Goal: Entertainment & Leisure: Consume media (video, audio)

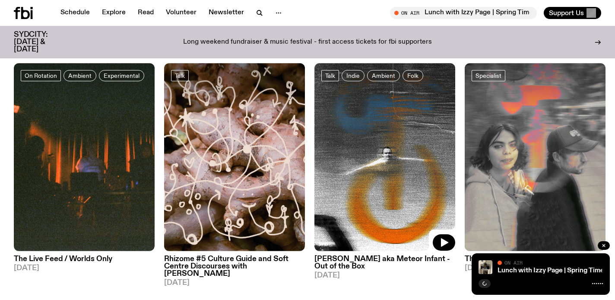
scroll to position [407, 0]
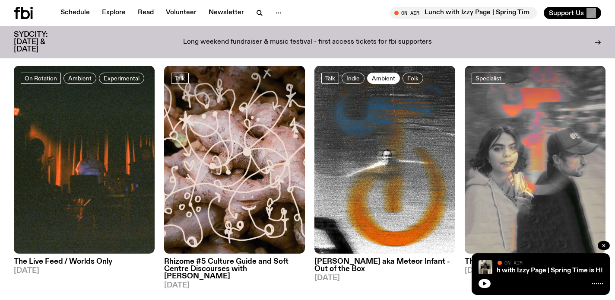
click at [383, 76] on span "Ambient" at bounding box center [383, 78] width 23 height 6
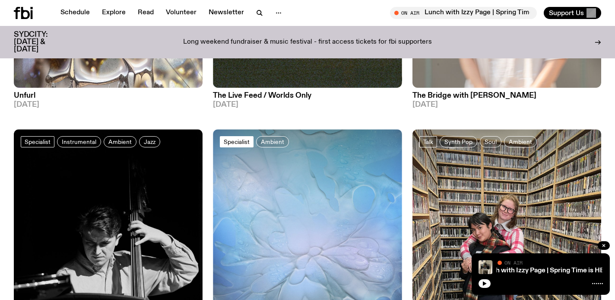
scroll to position [1213, 0]
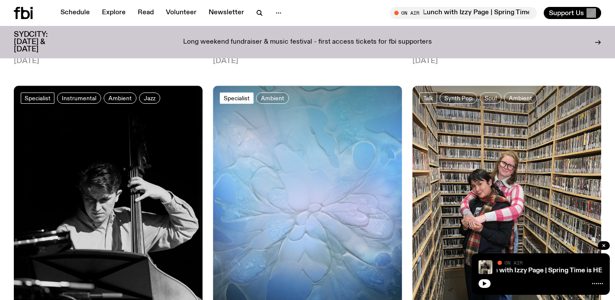
click at [245, 183] on img at bounding box center [307, 211] width 189 height 252
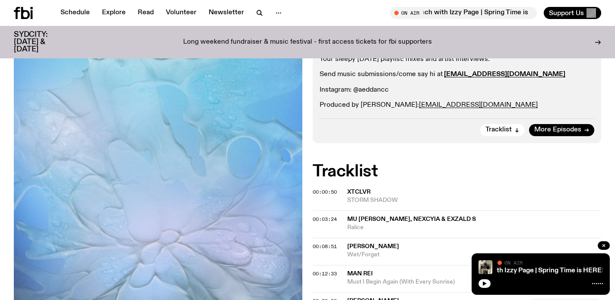
scroll to position [214, 0]
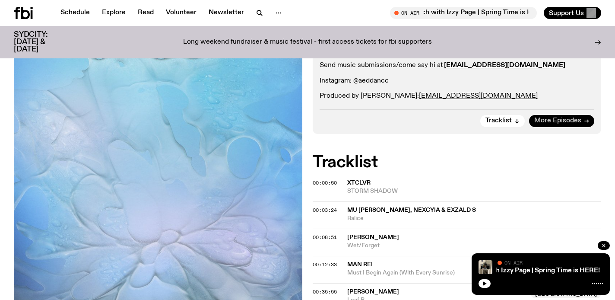
click at [552, 117] on span "More Episodes" at bounding box center [557, 120] width 47 height 6
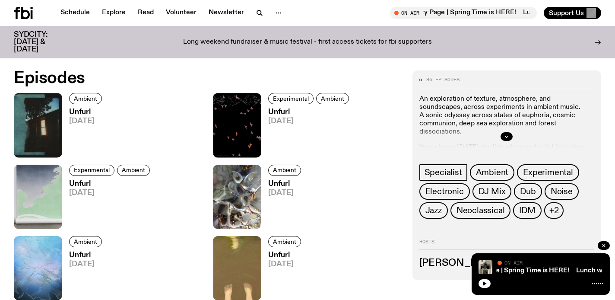
scroll to position [395, 0]
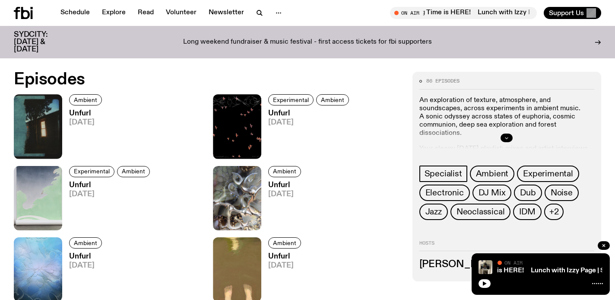
click at [506, 136] on icon "button" at bounding box center [506, 137] width 5 height 5
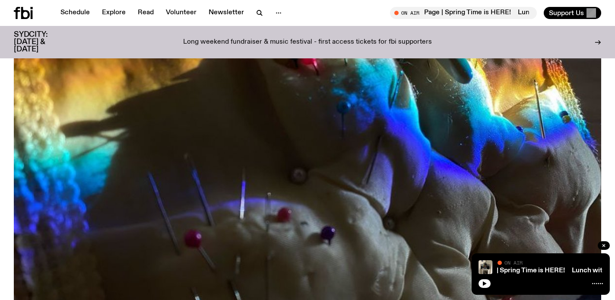
scroll to position [0, 0]
